Goal: Transaction & Acquisition: Purchase product/service

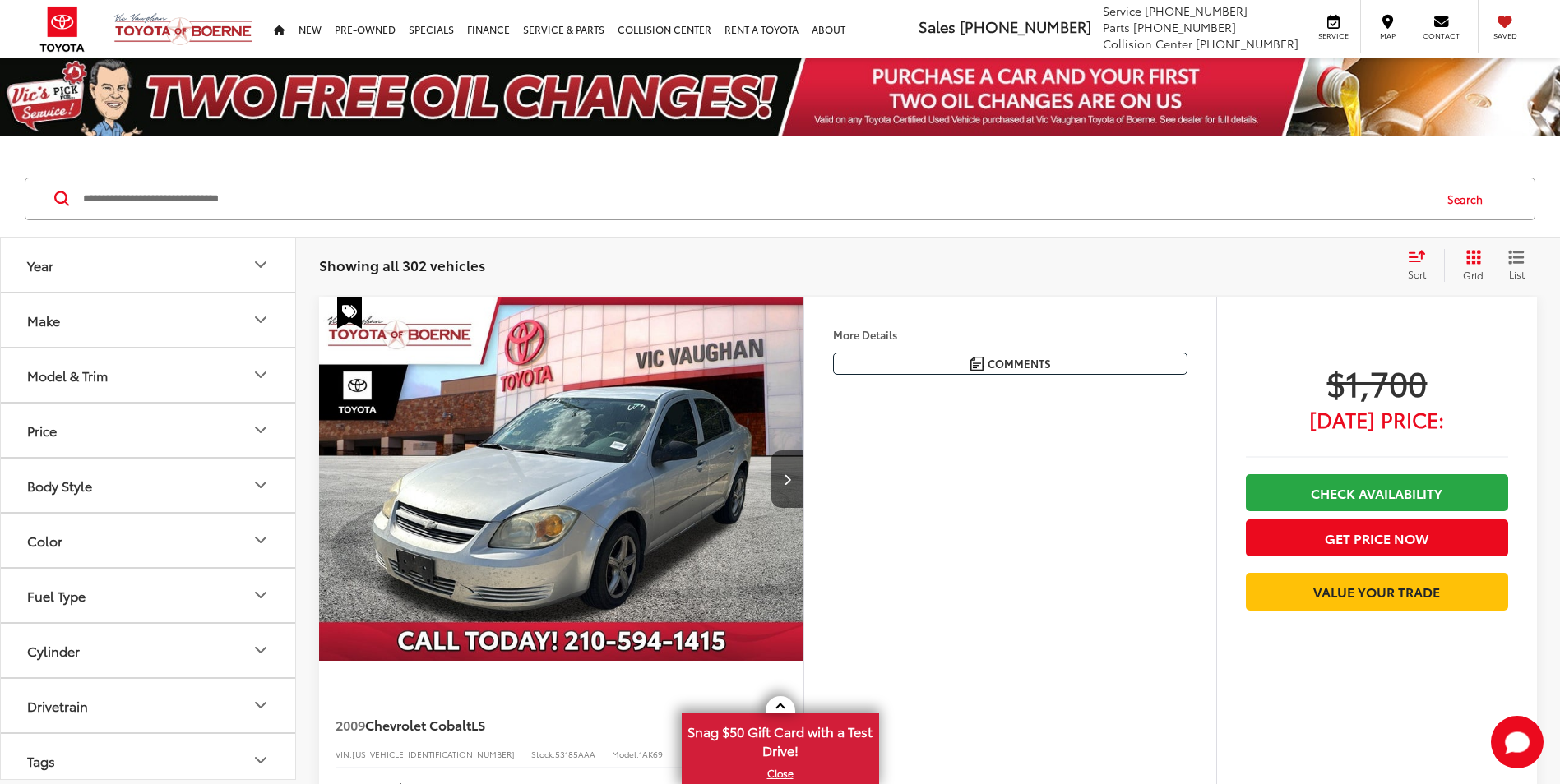
click at [42, 314] on div "Make" at bounding box center [43, 320] width 33 height 15
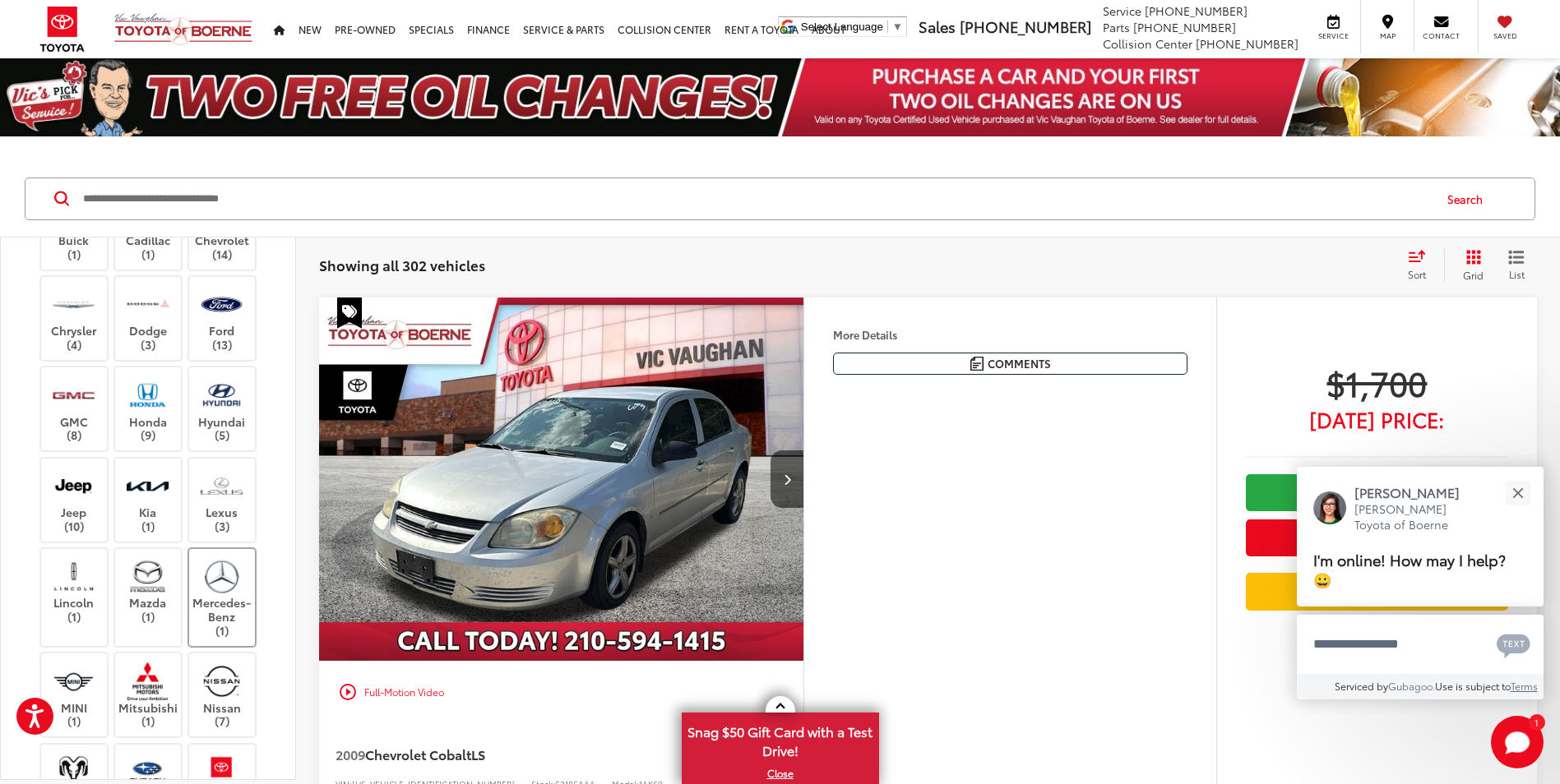
scroll to position [246, 0]
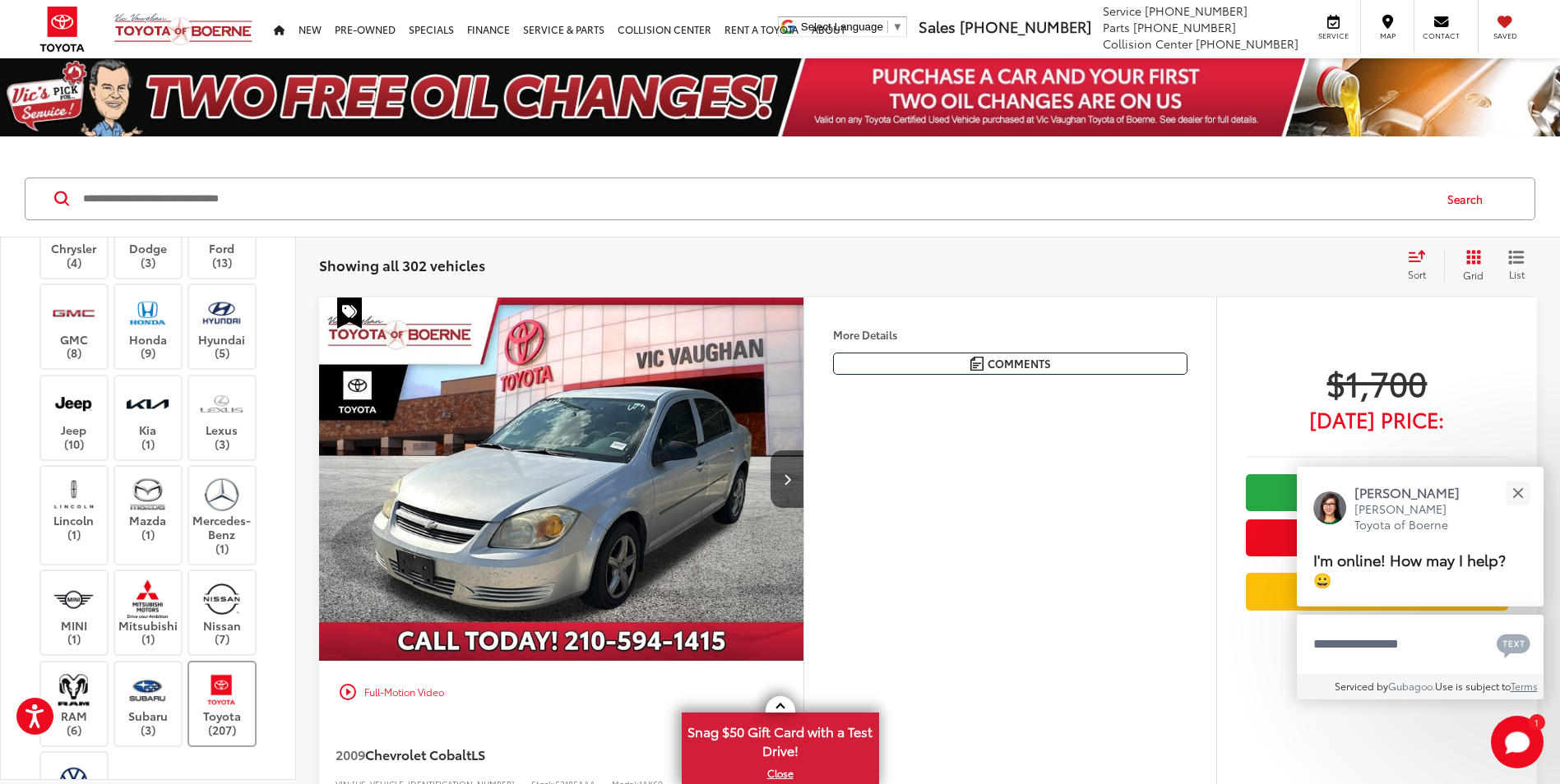
click at [227, 708] on label "Toyota (207)" at bounding box center [222, 704] width 67 height 67
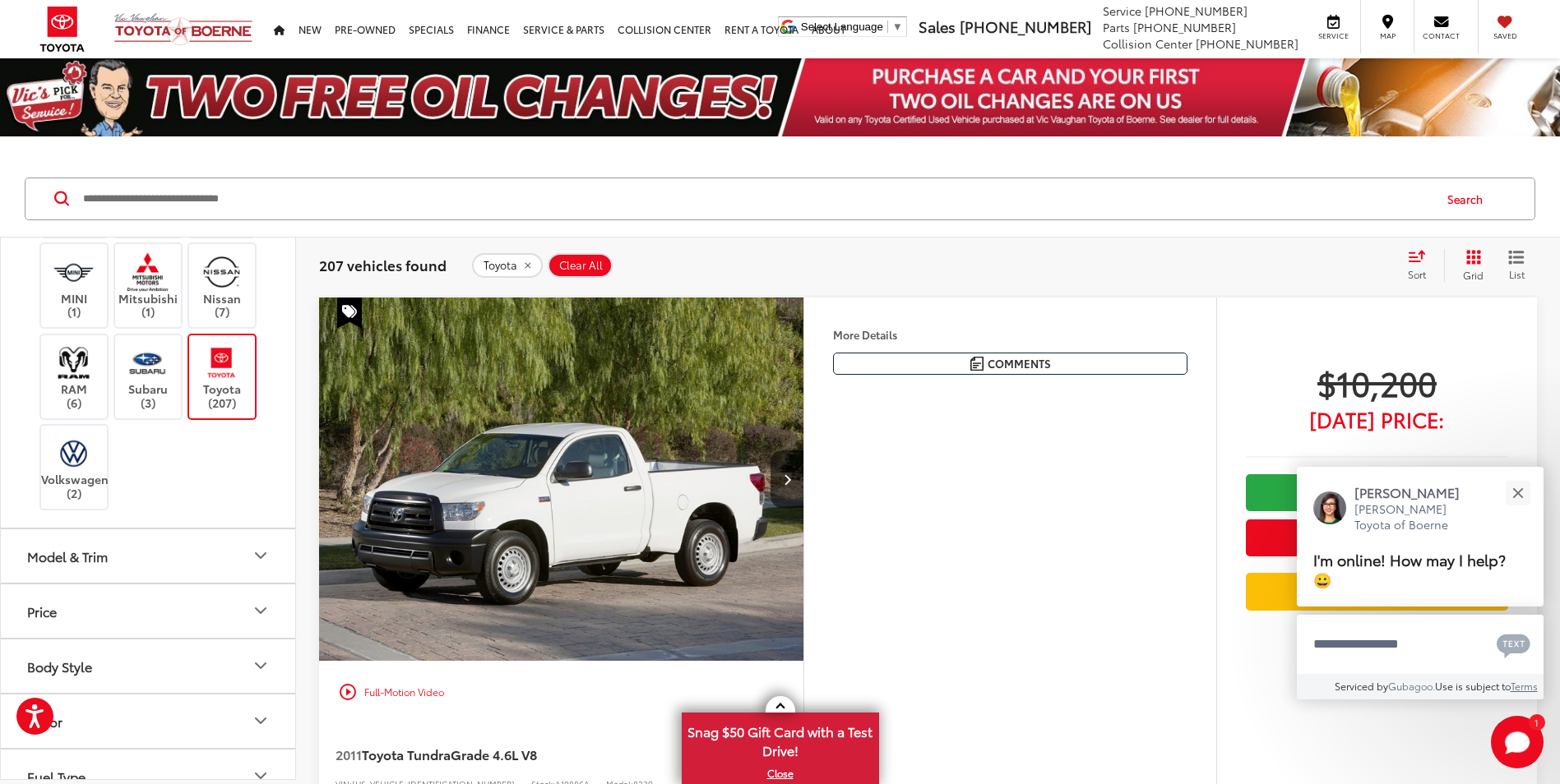
scroll to position [575, 0]
click at [101, 555] on div "Model & Trim" at bounding box center [67, 554] width 81 height 15
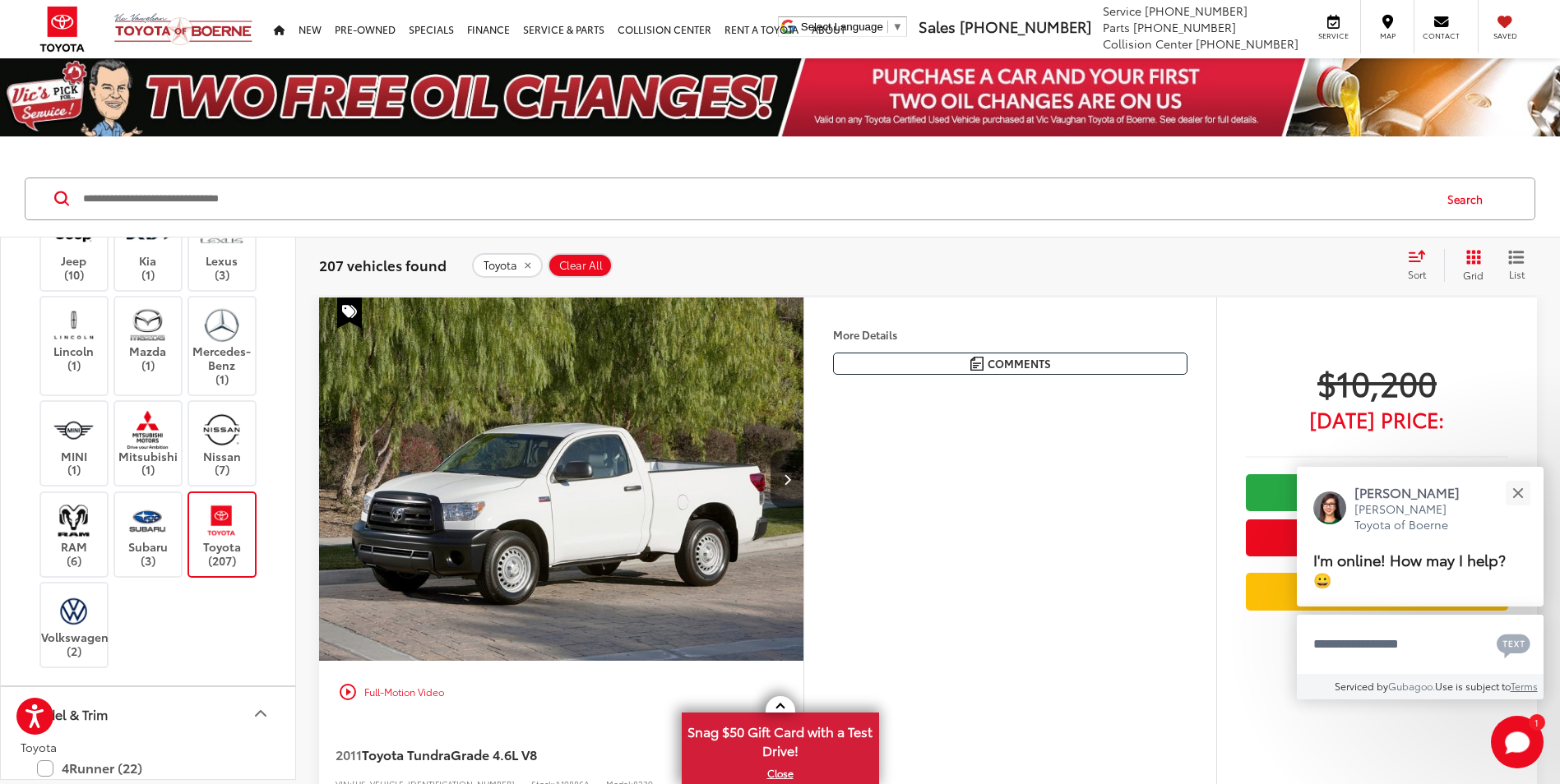
scroll to position [411, 0]
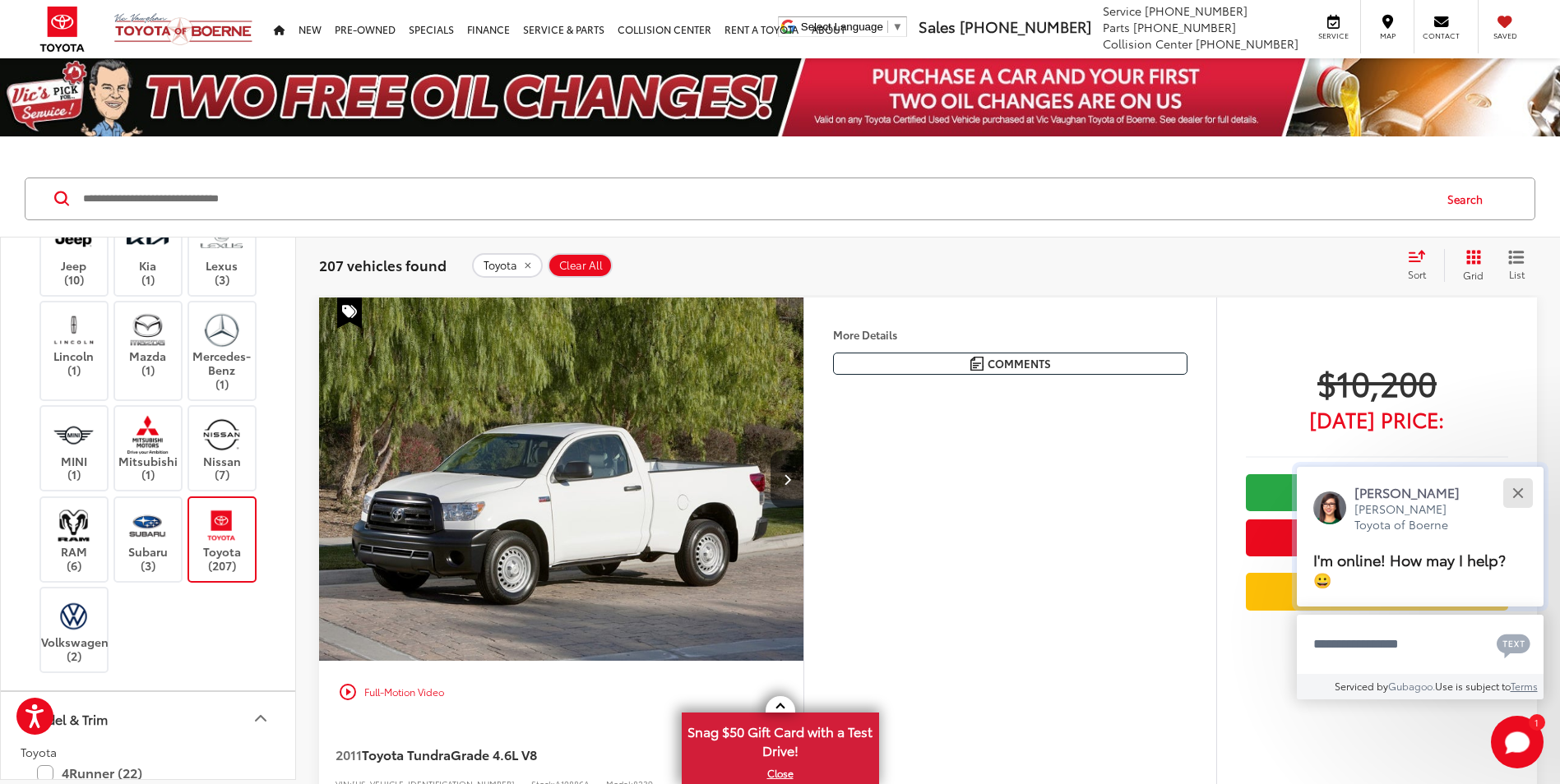
click at [1524, 496] on button "Close" at bounding box center [1517, 493] width 35 height 35
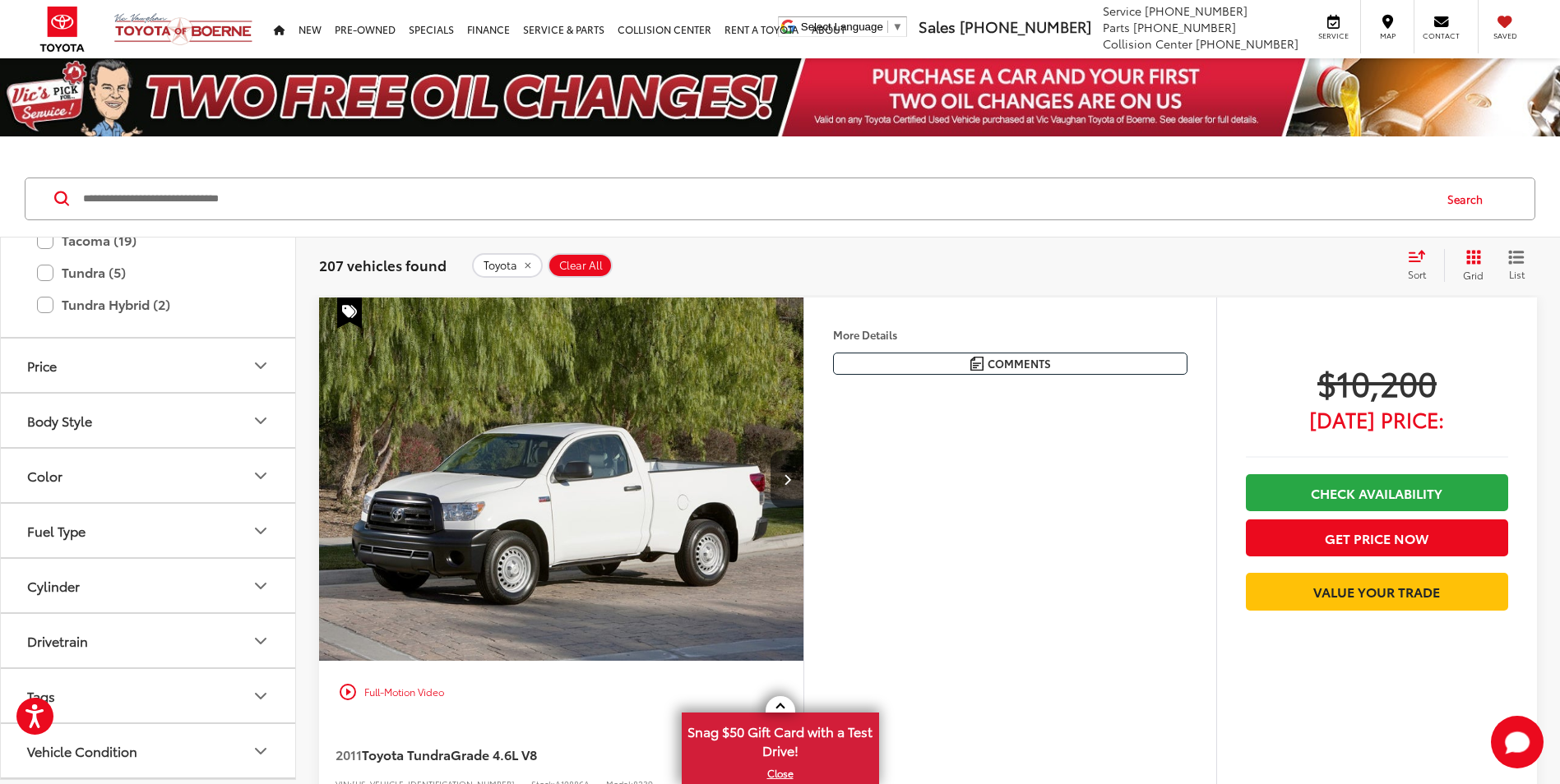
scroll to position [1398, 0]
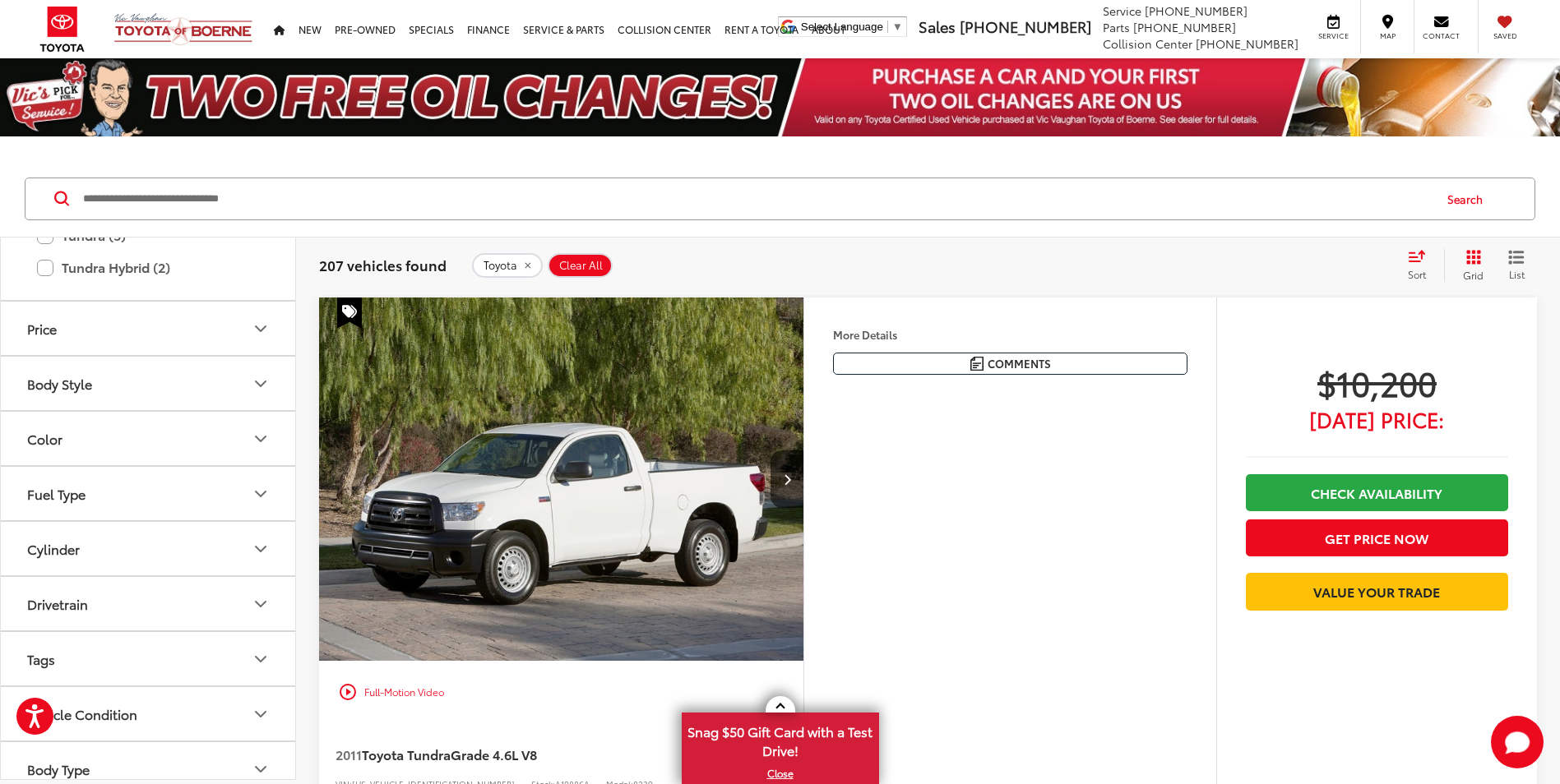
click at [84, 321] on button "Price" at bounding box center [148, 328] width 296 height 53
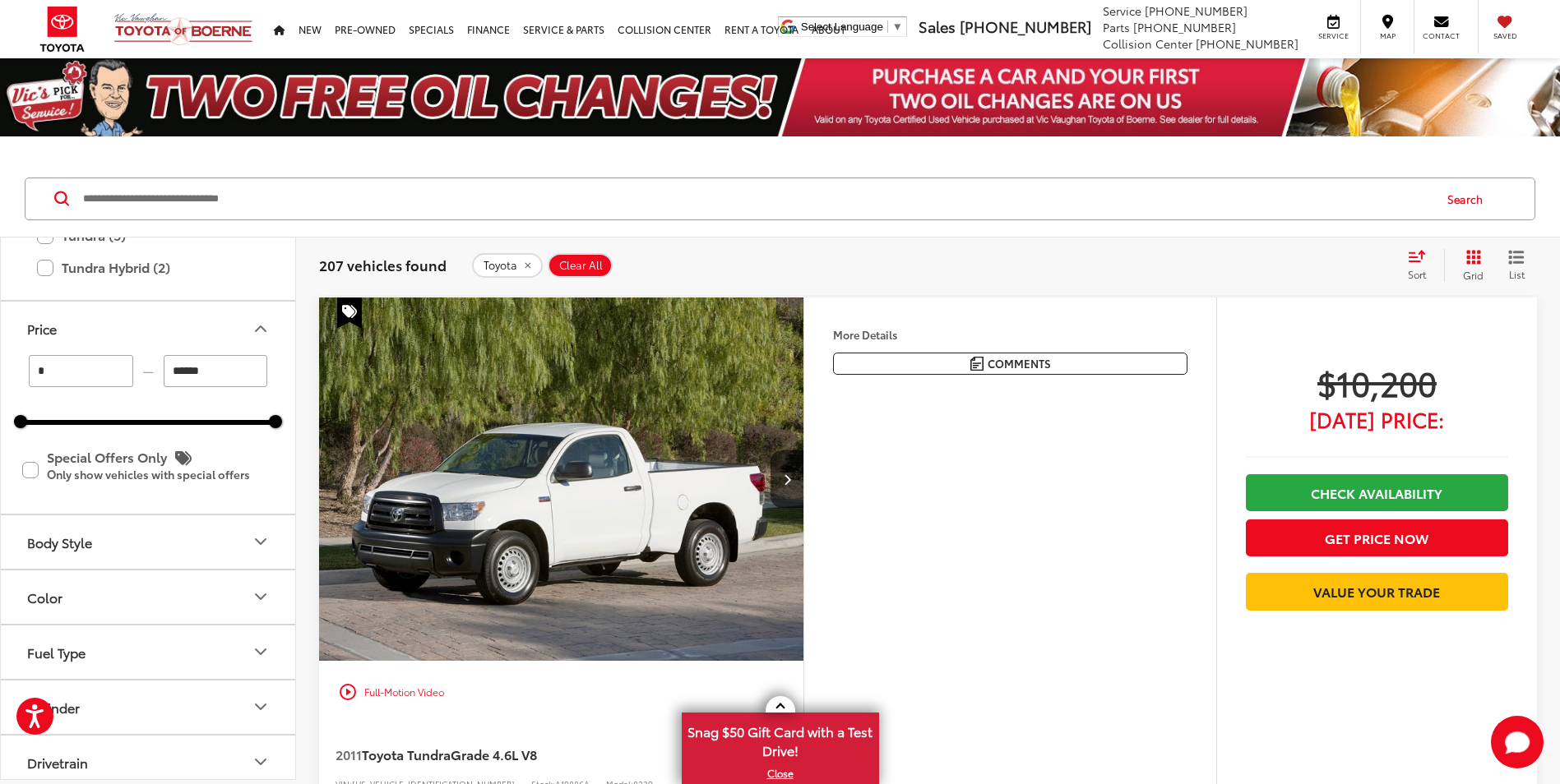
click at [215, 370] on input "******" at bounding box center [216, 371] width 104 height 32
type input "*"
type input "******"
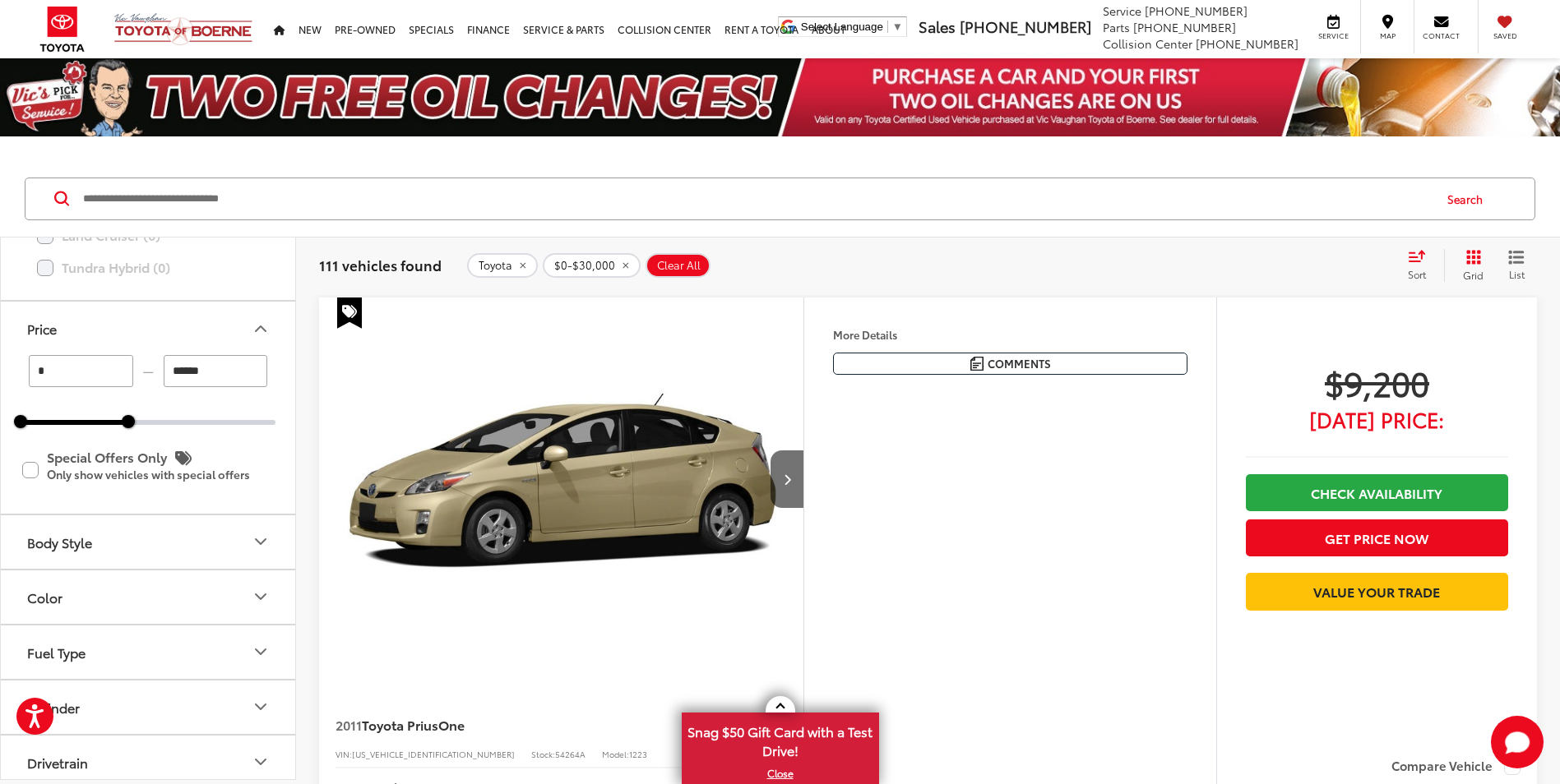
click at [258, 530] on button "Body Style" at bounding box center [148, 541] width 296 height 53
click at [1420, 273] on span "Sort" at bounding box center [1417, 274] width 18 height 14
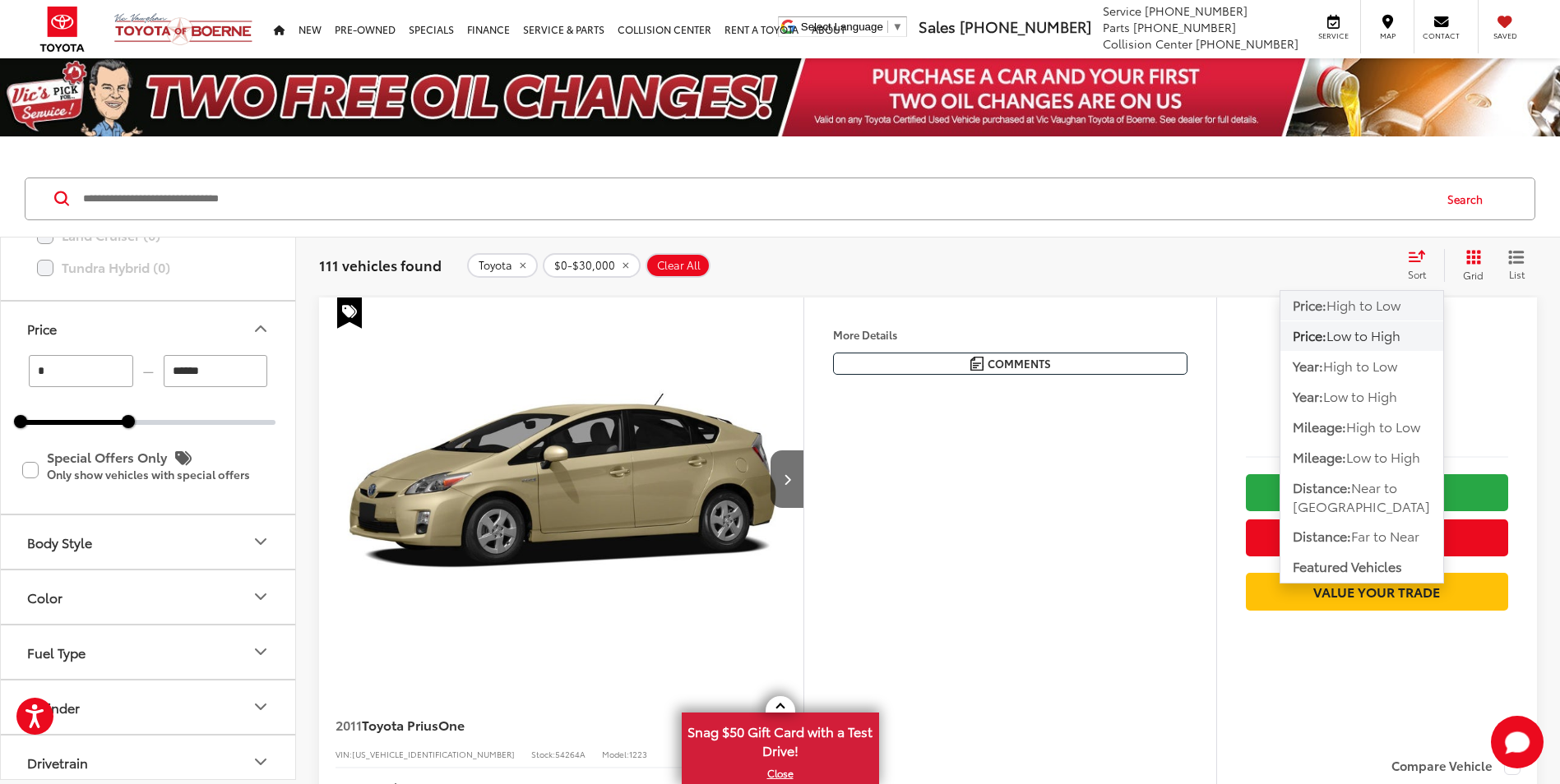
click at [1377, 311] on span "High to Low" at bounding box center [1363, 304] width 74 height 19
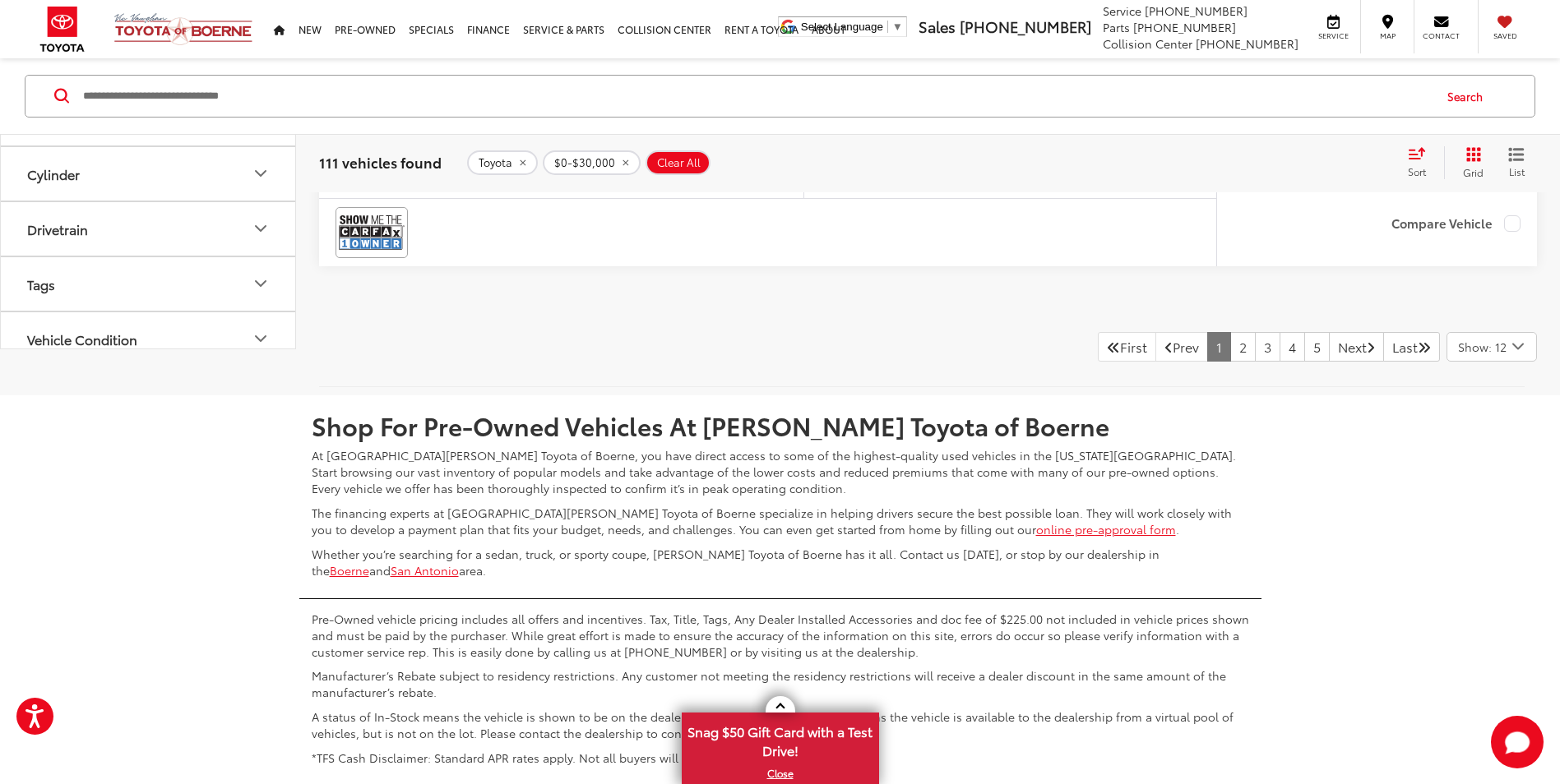
scroll to position [7564, 0]
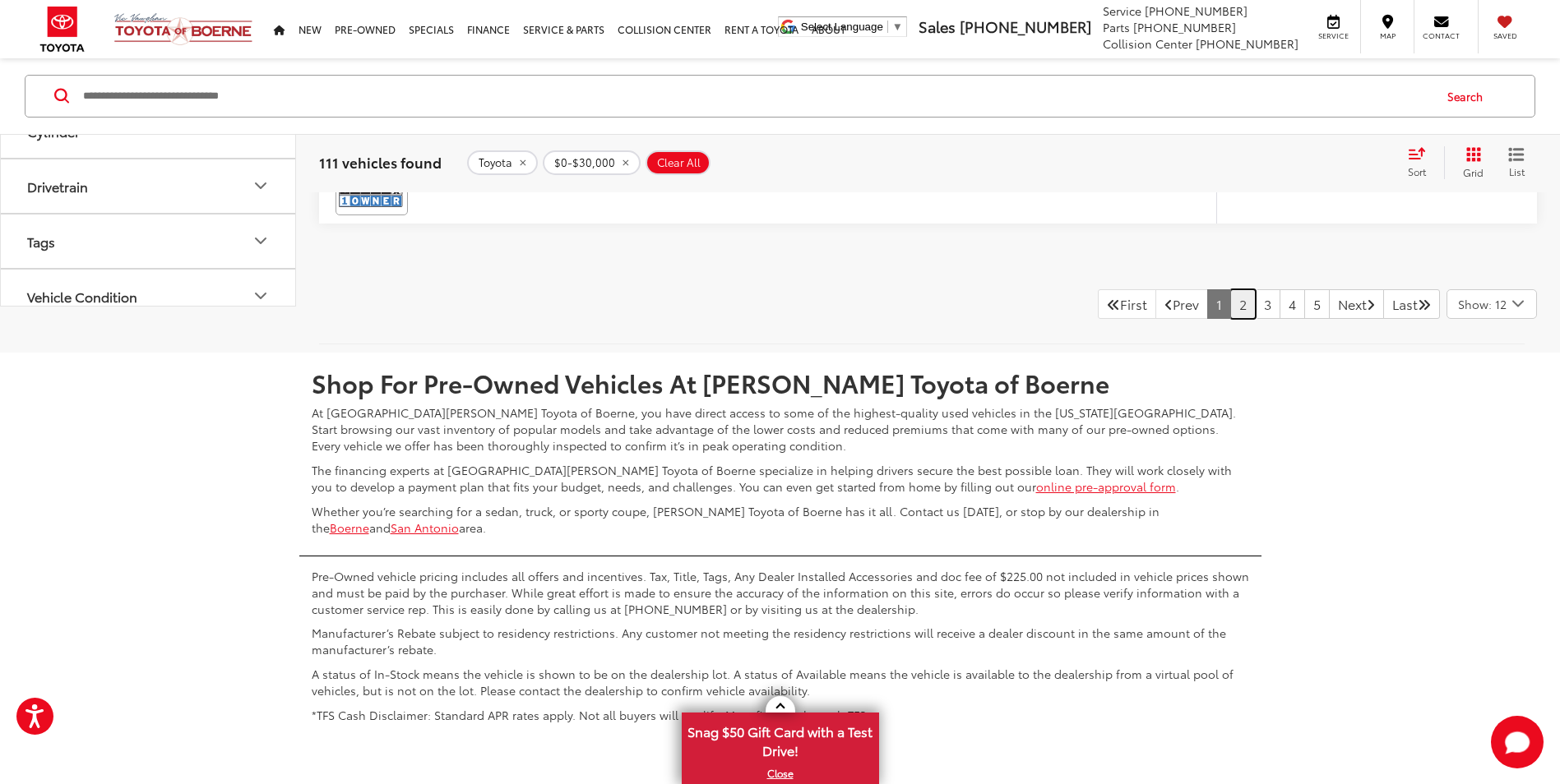
click at [1230, 304] on link "2" at bounding box center [1243, 304] width 25 height 30
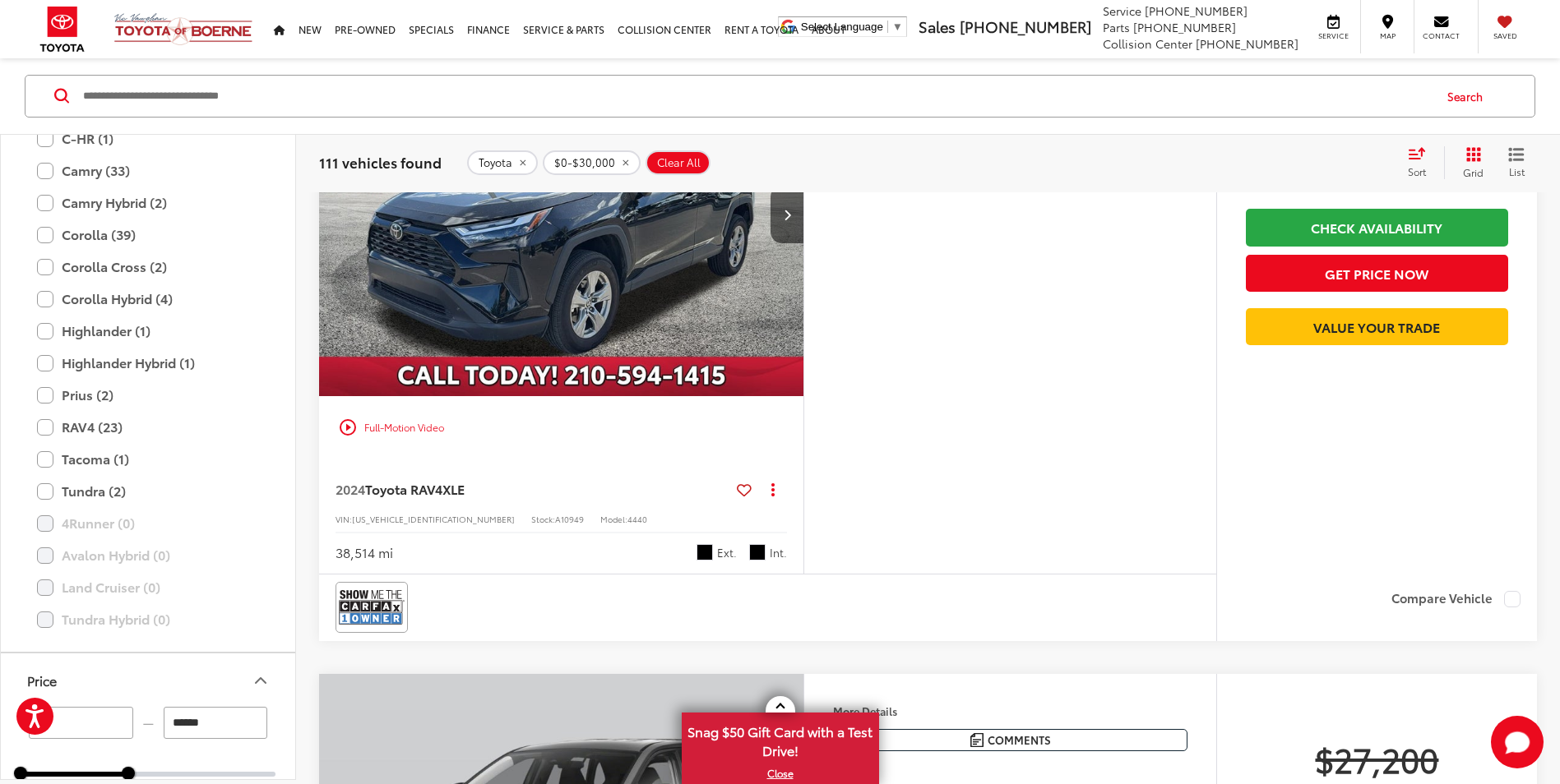
scroll to position [904, 0]
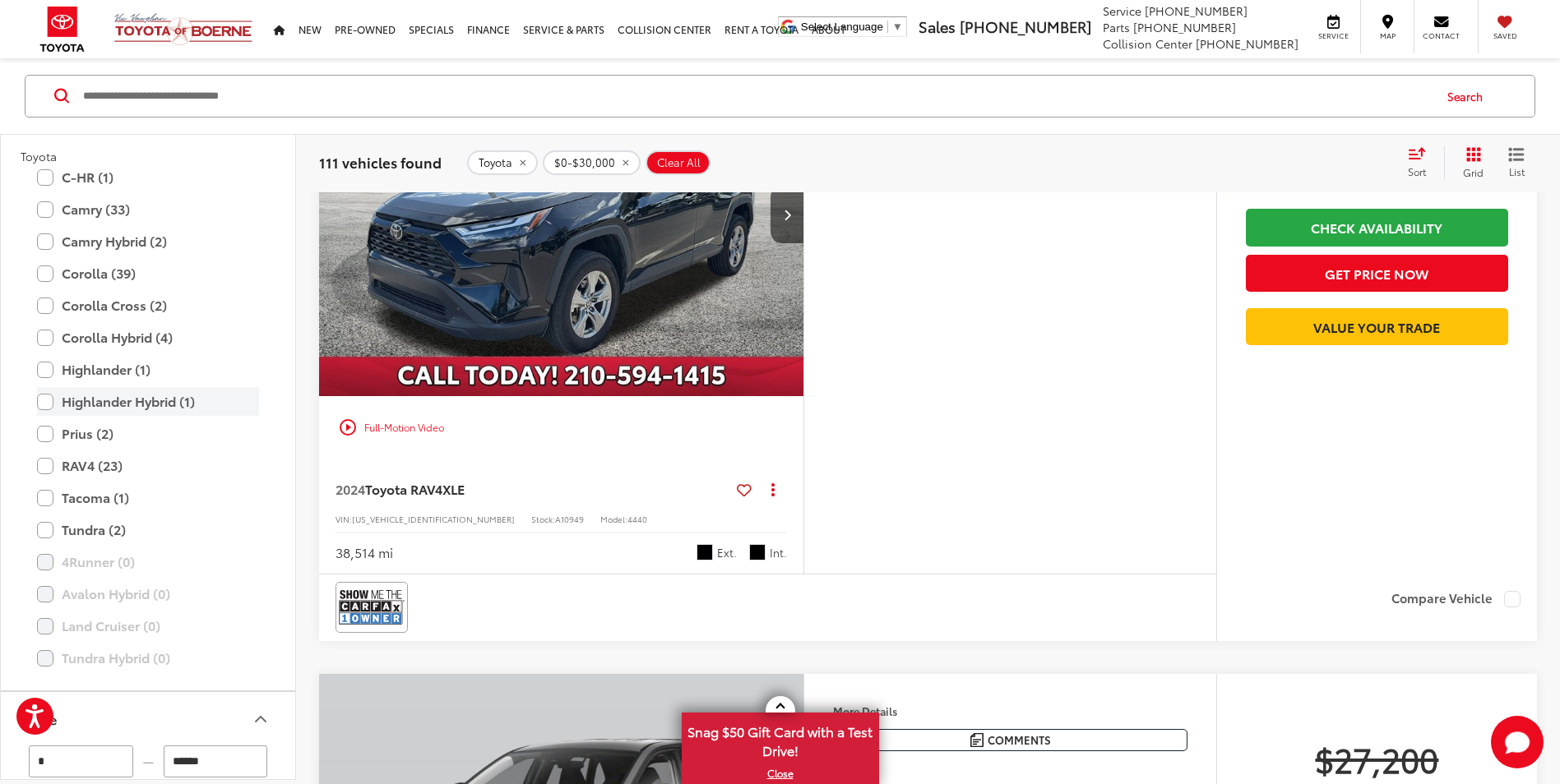
click at [45, 399] on label "Highlander Hybrid (1)" at bounding box center [147, 403] width 222 height 29
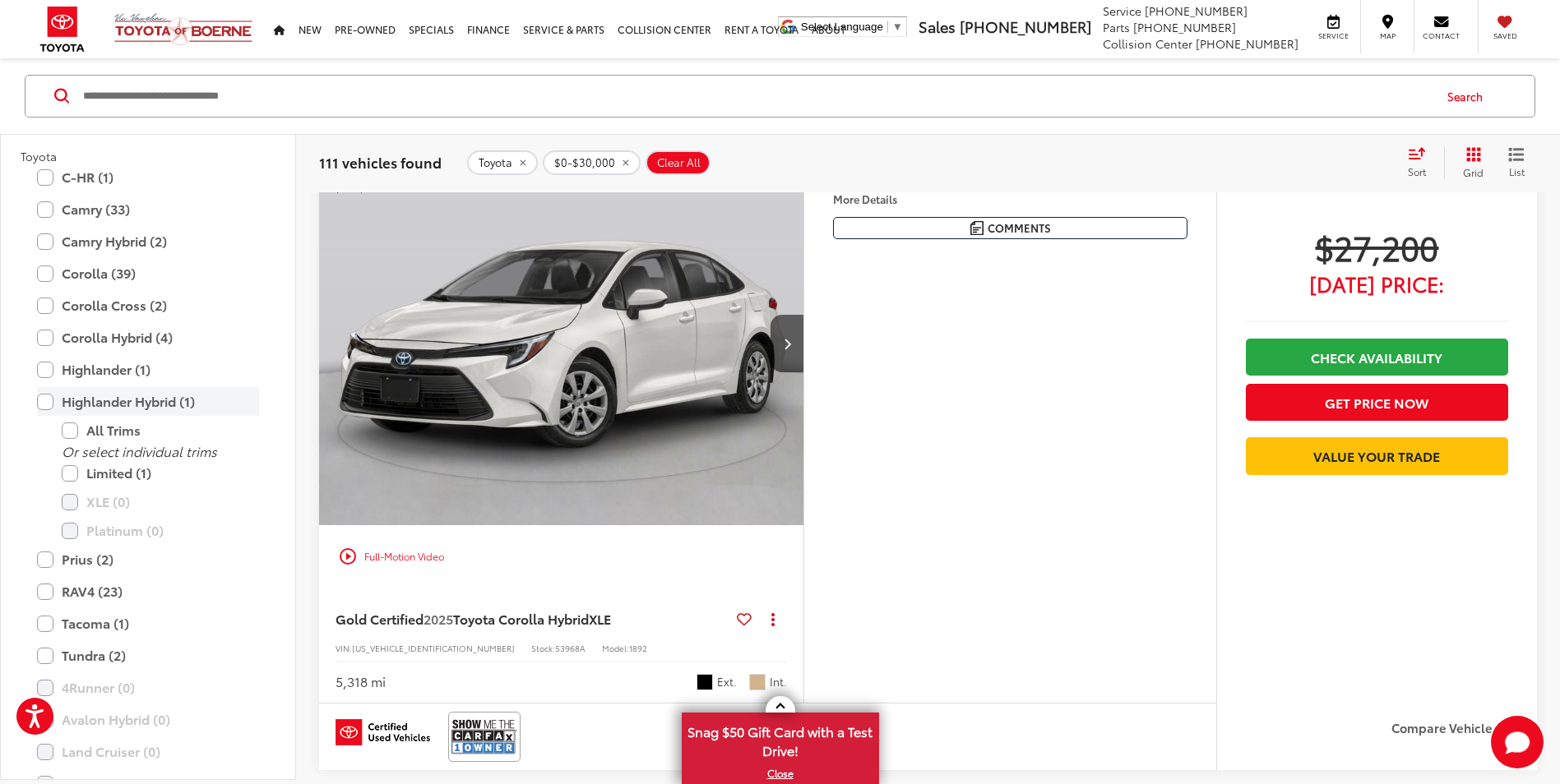
scroll to position [102, 0]
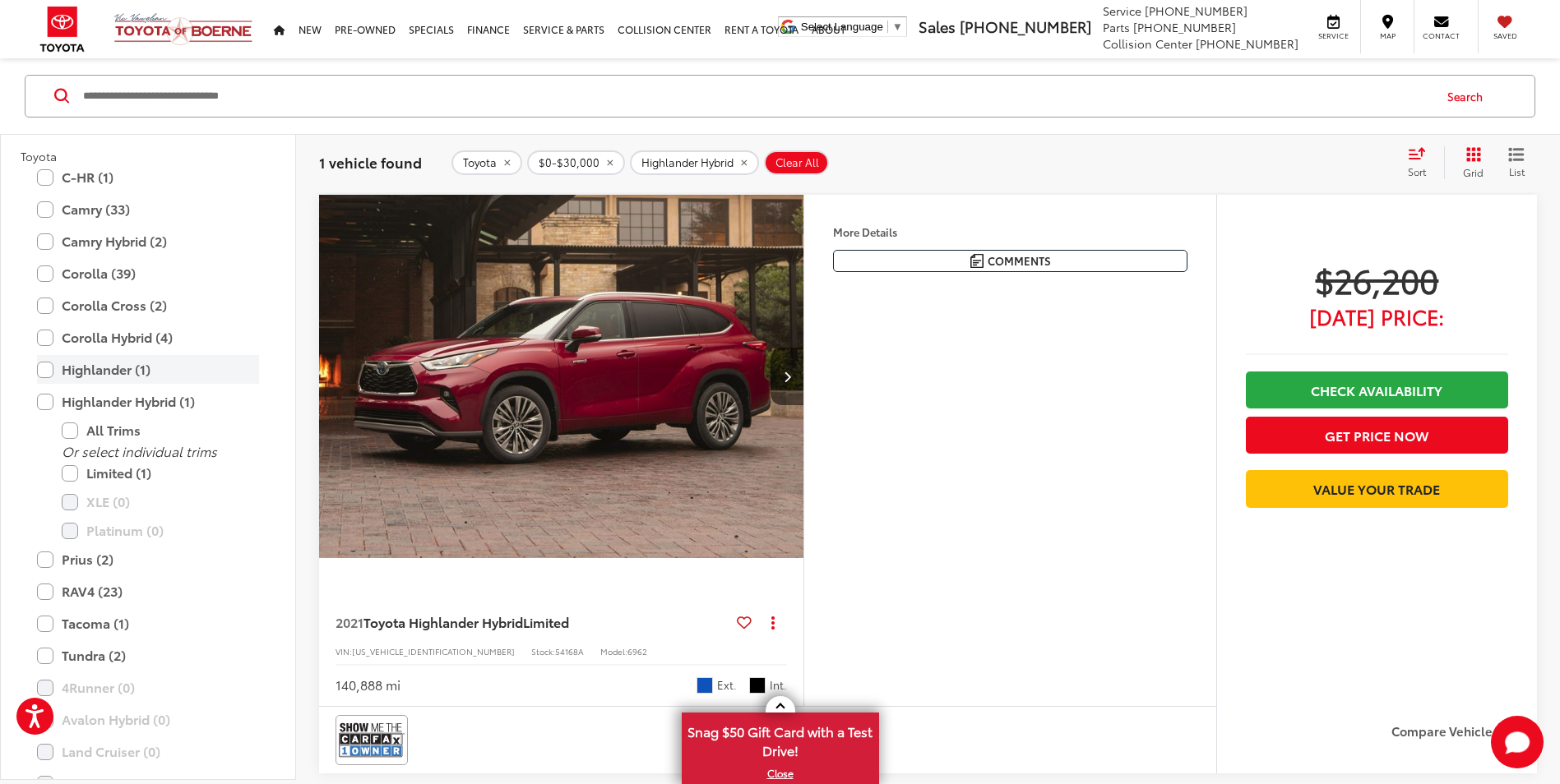
click at [43, 373] on label "Highlander (1)" at bounding box center [147, 370] width 222 height 29
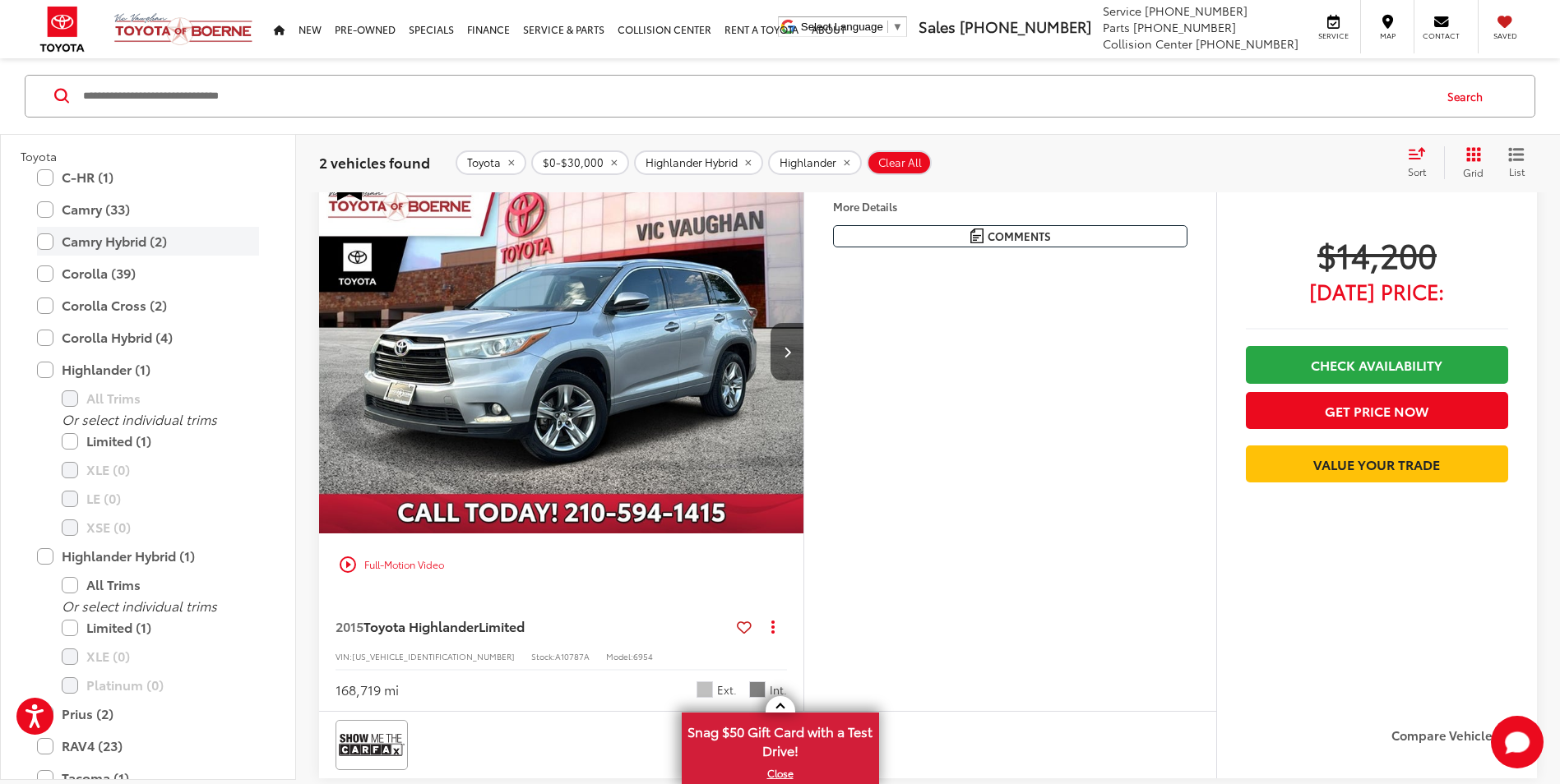
scroll to position [822, 0]
